Goal: Information Seeking & Learning: Learn about a topic

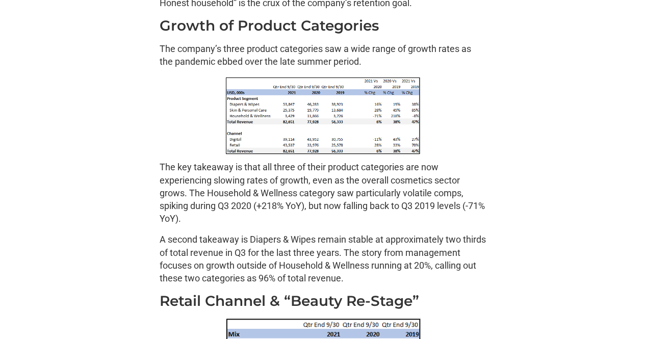
scroll to position [904, 0]
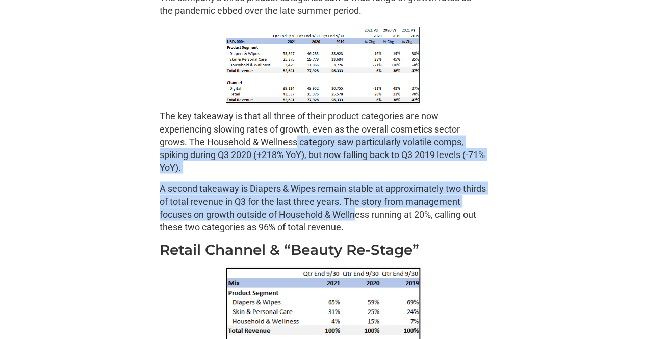
drag, startPoint x: 414, startPoint y: 214, endPoint x: 298, endPoint y: 136, distance: 139.4
click at [297, 160] on p "The key takeaway is that all three of their product categories are now experien…" at bounding box center [323, 141] width 326 height 64
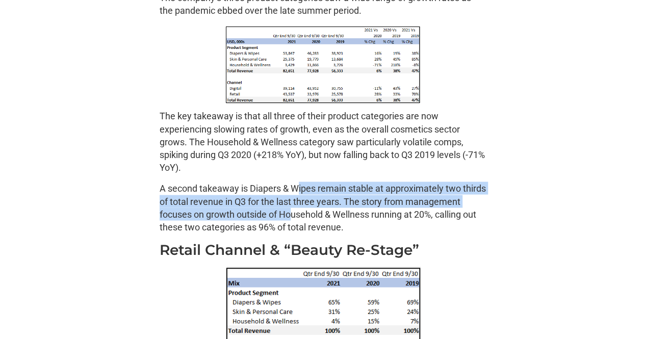
drag, startPoint x: 329, startPoint y: 206, endPoint x: 394, endPoint y: 230, distance: 70.0
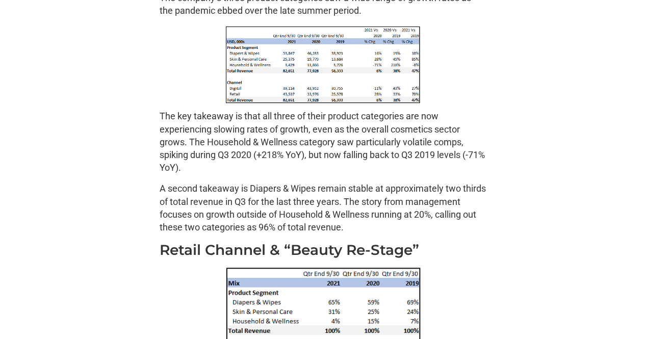
click at [394, 230] on p "A second takeaway is Diapers & Wipes remain stable at approximately two thirds …" at bounding box center [323, 208] width 326 height 52
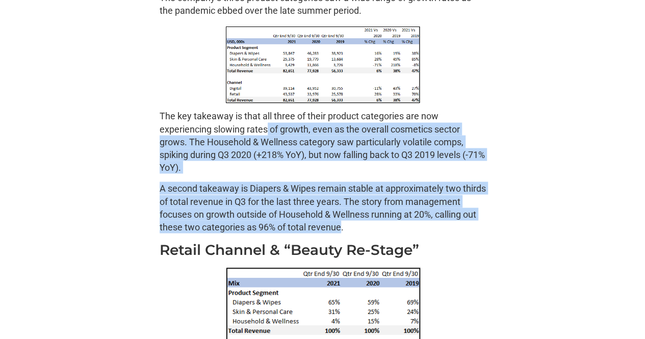
drag, startPoint x: 394, startPoint y: 230, endPoint x: 269, endPoint y: 131, distance: 159.5
click at [269, 131] on p "The key takeaway is that all three of their product categories are now experien…" at bounding box center [323, 141] width 326 height 64
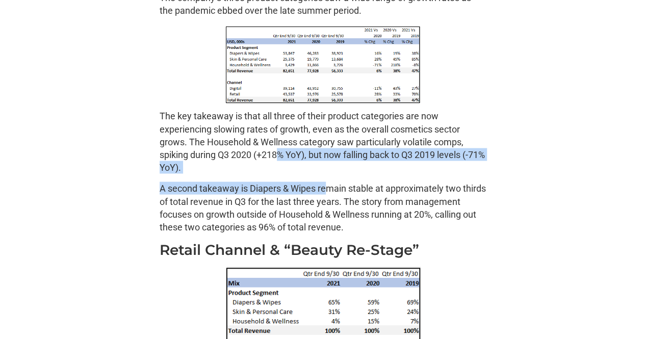
drag, startPoint x: 294, startPoint y: 164, endPoint x: 386, endPoint y: 213, distance: 104.3
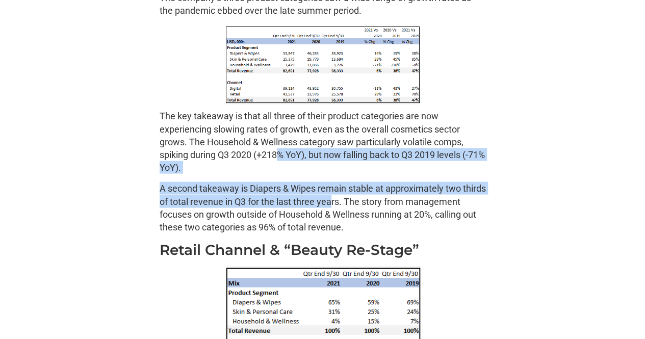
click at [392, 216] on p "A second takeaway is Diapers & Wipes remain stable at approximately two thirds …" at bounding box center [323, 208] width 326 height 52
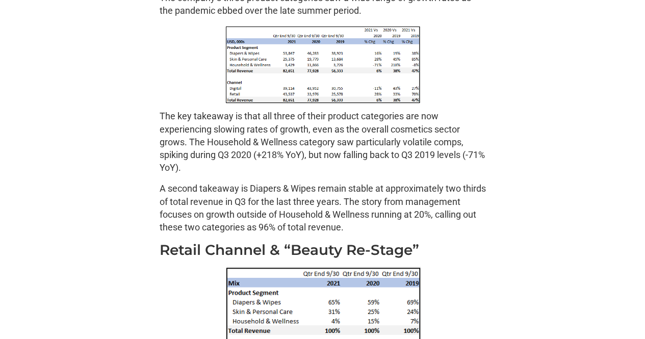
drag, startPoint x: 392, startPoint y: 216, endPoint x: 335, endPoint y: 161, distance: 79.4
click at [335, 161] on p "The key takeaway is that all three of their product categories are now experien…" at bounding box center [323, 141] width 326 height 64
drag, startPoint x: 335, startPoint y: 161, endPoint x: 296, endPoint y: 192, distance: 50.0
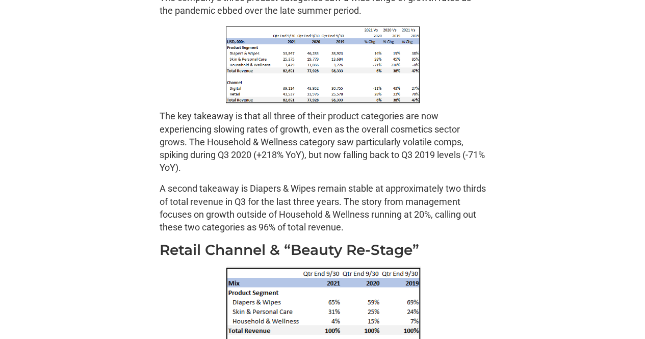
click at [261, 125] on p "The key takeaway is that all three of their product categories are now experien…" at bounding box center [323, 141] width 326 height 64
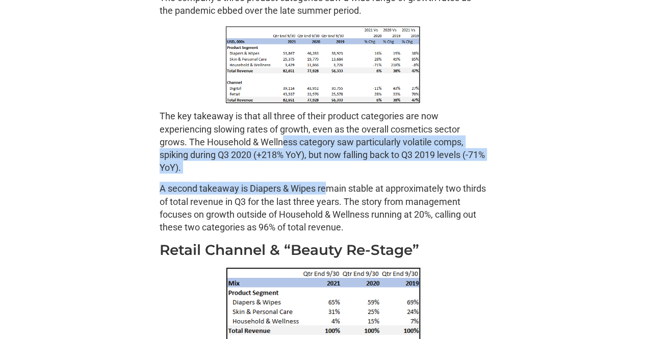
drag, startPoint x: 342, startPoint y: 199, endPoint x: 366, endPoint y: 219, distance: 31.2
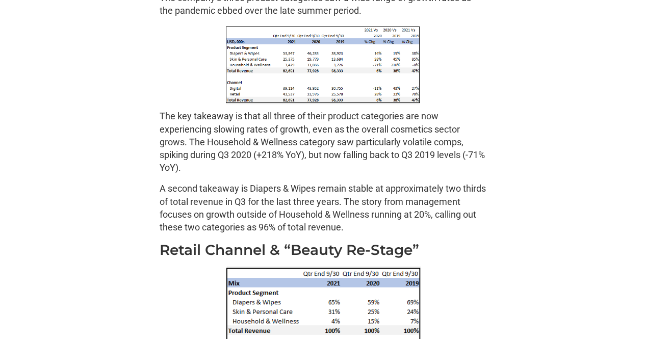
click at [366, 219] on p "A second takeaway is Diapers & Wipes remain stable at approximately two thirds …" at bounding box center [323, 208] width 326 height 52
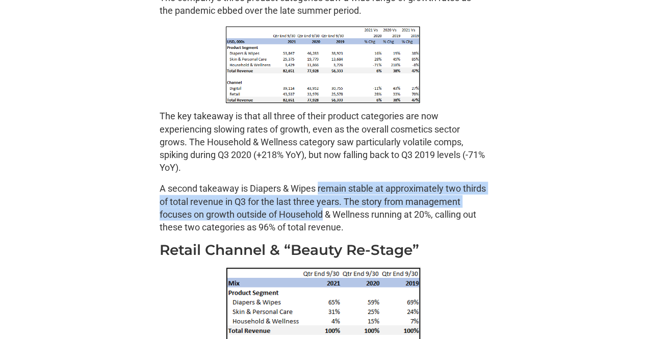
drag, startPoint x: 366, startPoint y: 219, endPoint x: 306, endPoint y: 164, distance: 81.3
click at [306, 164] on p "The key takeaway is that all three of their product categories are now experien…" at bounding box center [323, 141] width 326 height 64
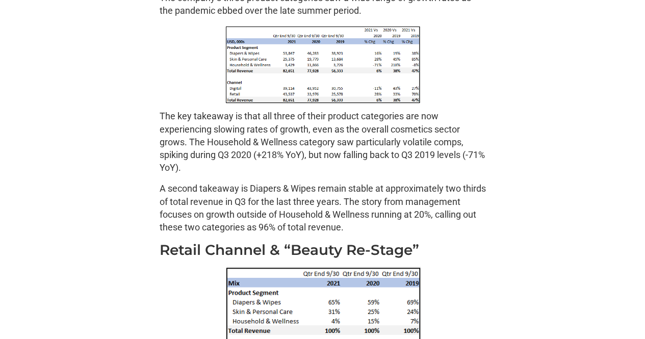
drag, startPoint x: 346, startPoint y: 209, endPoint x: 364, endPoint y: 231, distance: 28.7
click at [363, 230] on p "A second takeaway is Diapers & Wipes remain stable at approximately two thirds …" at bounding box center [323, 208] width 326 height 52
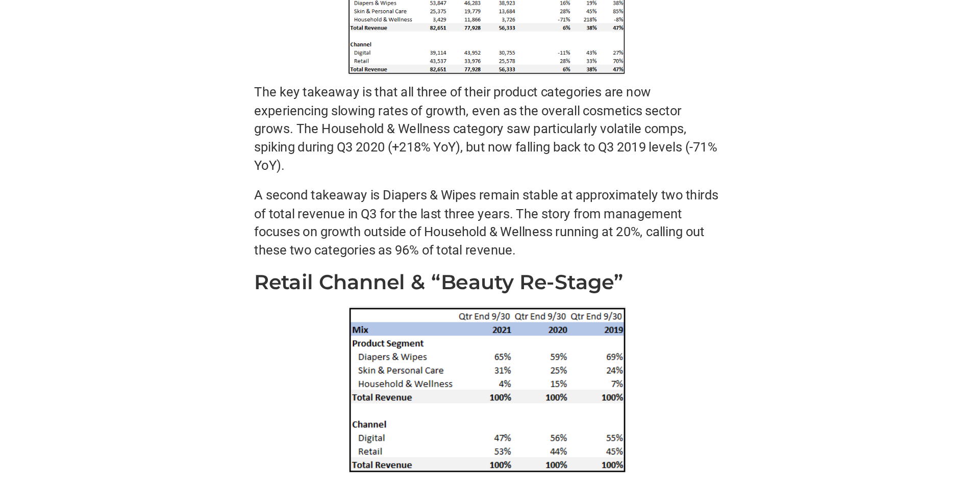
scroll to position [751, 0]
